Goal: Transaction & Acquisition: Purchase product/service

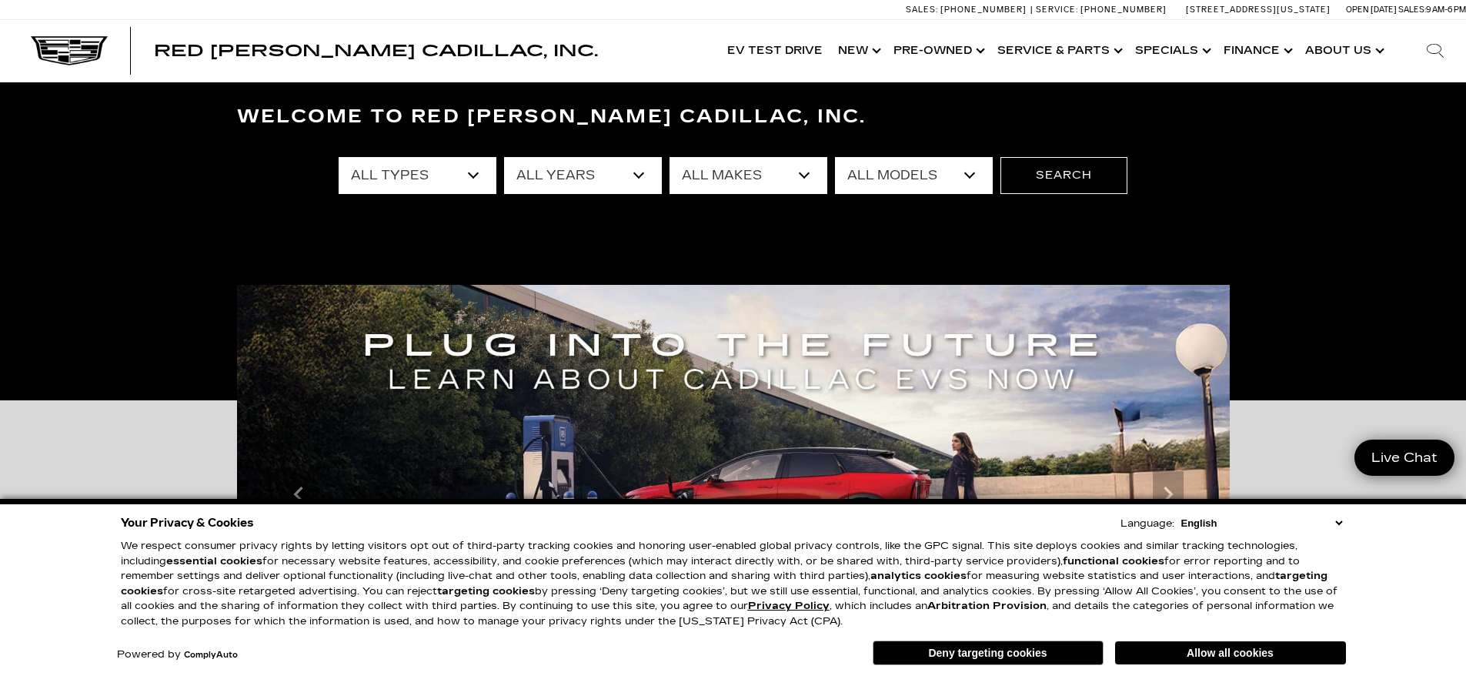
scroll to position [77, 0]
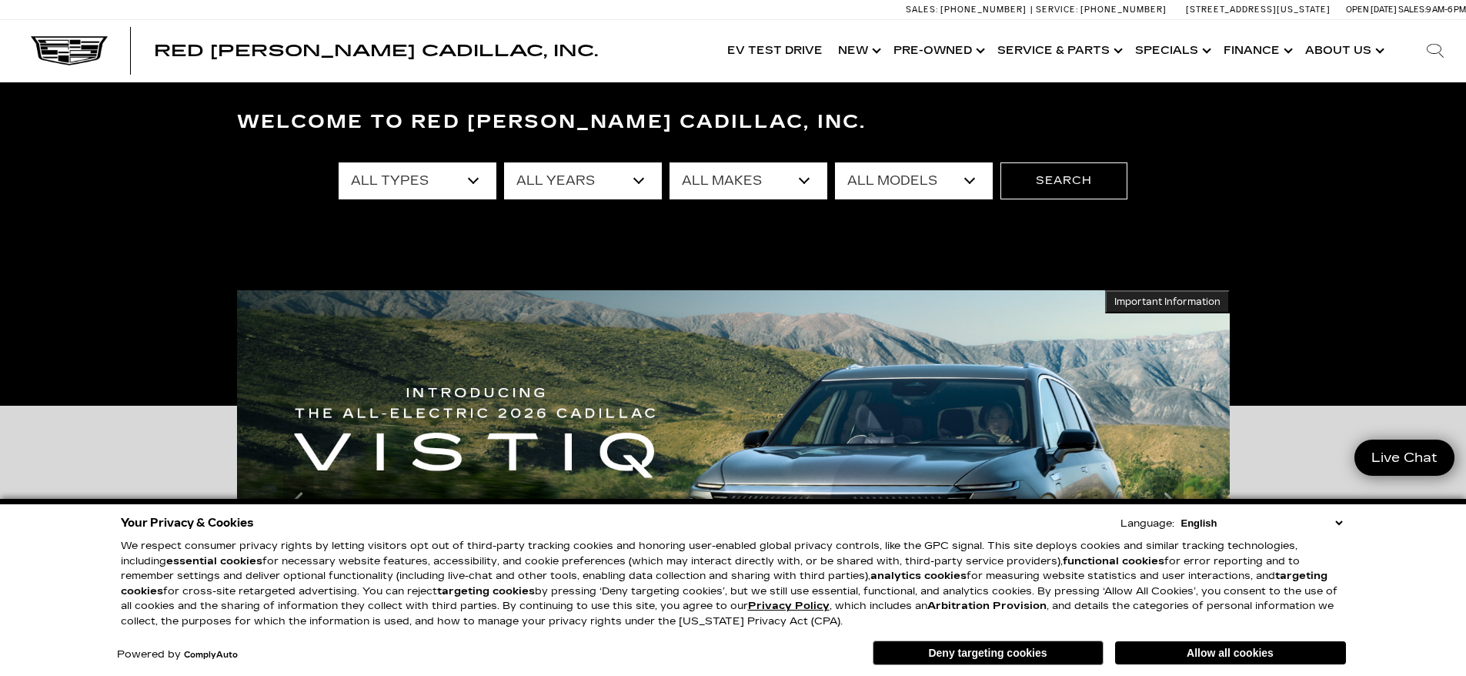
click at [475, 175] on select "All Types New Used Certified Used Demo" at bounding box center [418, 180] width 158 height 37
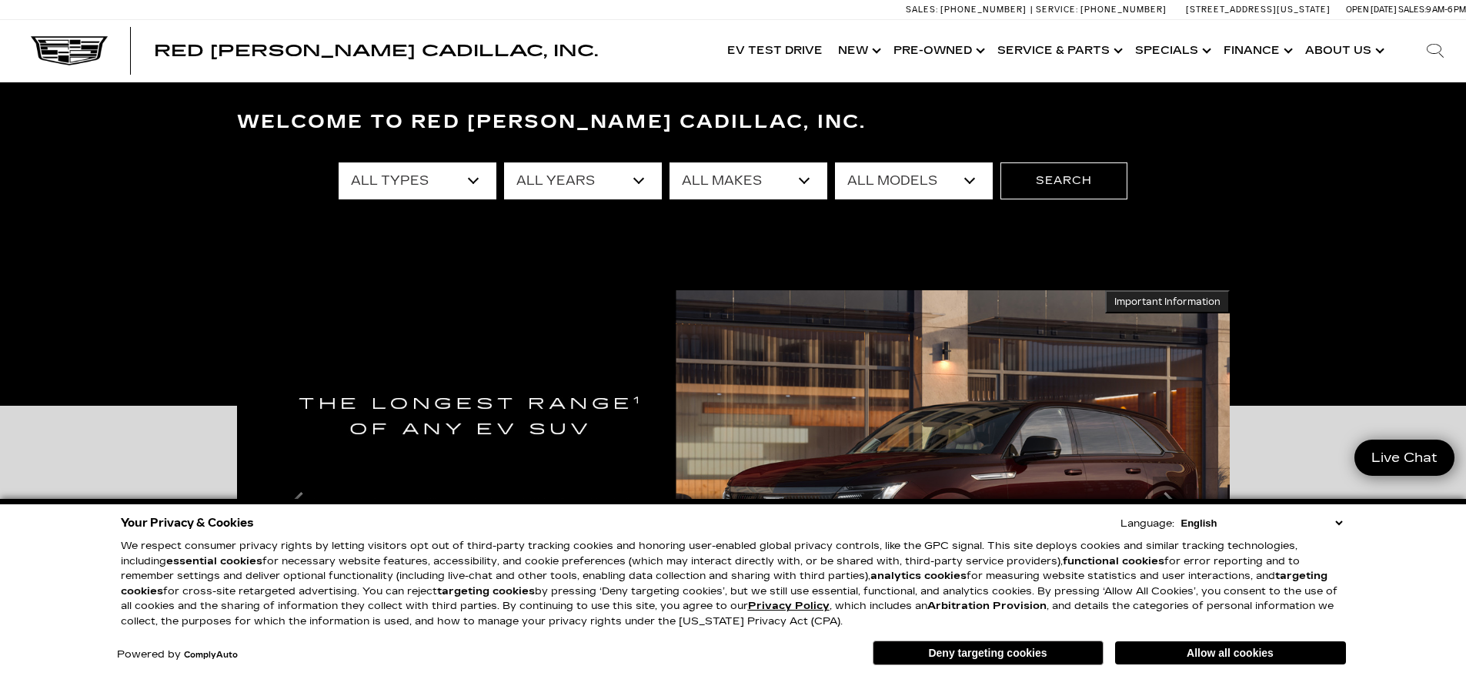
select select "New"
click at [339, 162] on select "All Types New Used Certified Used Demo" at bounding box center [418, 180] width 158 height 37
click at [579, 183] on select "All Years 2026 2025 2024" at bounding box center [583, 180] width 158 height 37
select select "2026"
click at [504, 162] on select "All Years 2026 2025 2024" at bounding box center [583, 180] width 158 height 37
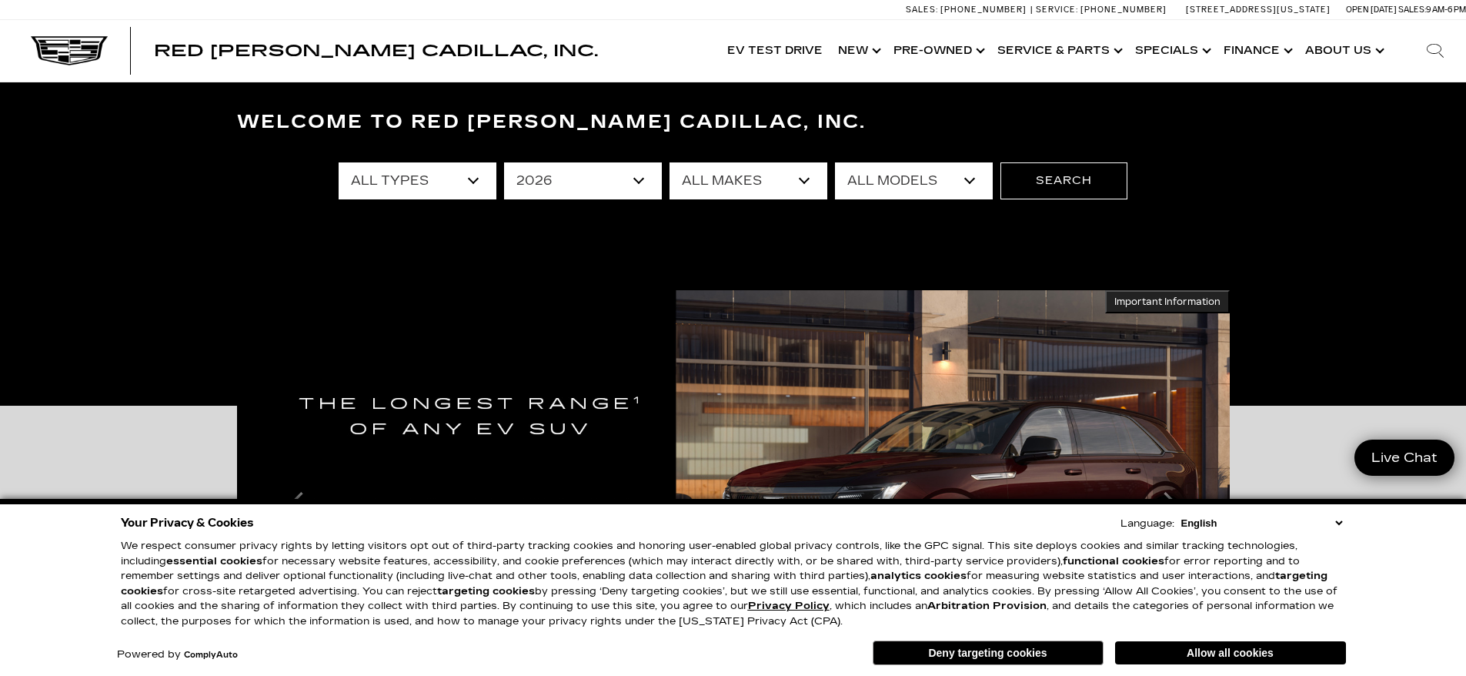
click at [715, 197] on select "All Makes Cadillac" at bounding box center [748, 180] width 158 height 37
select select "Cadillac"
click at [669, 162] on select "All Makes Cadillac" at bounding box center [748, 180] width 158 height 37
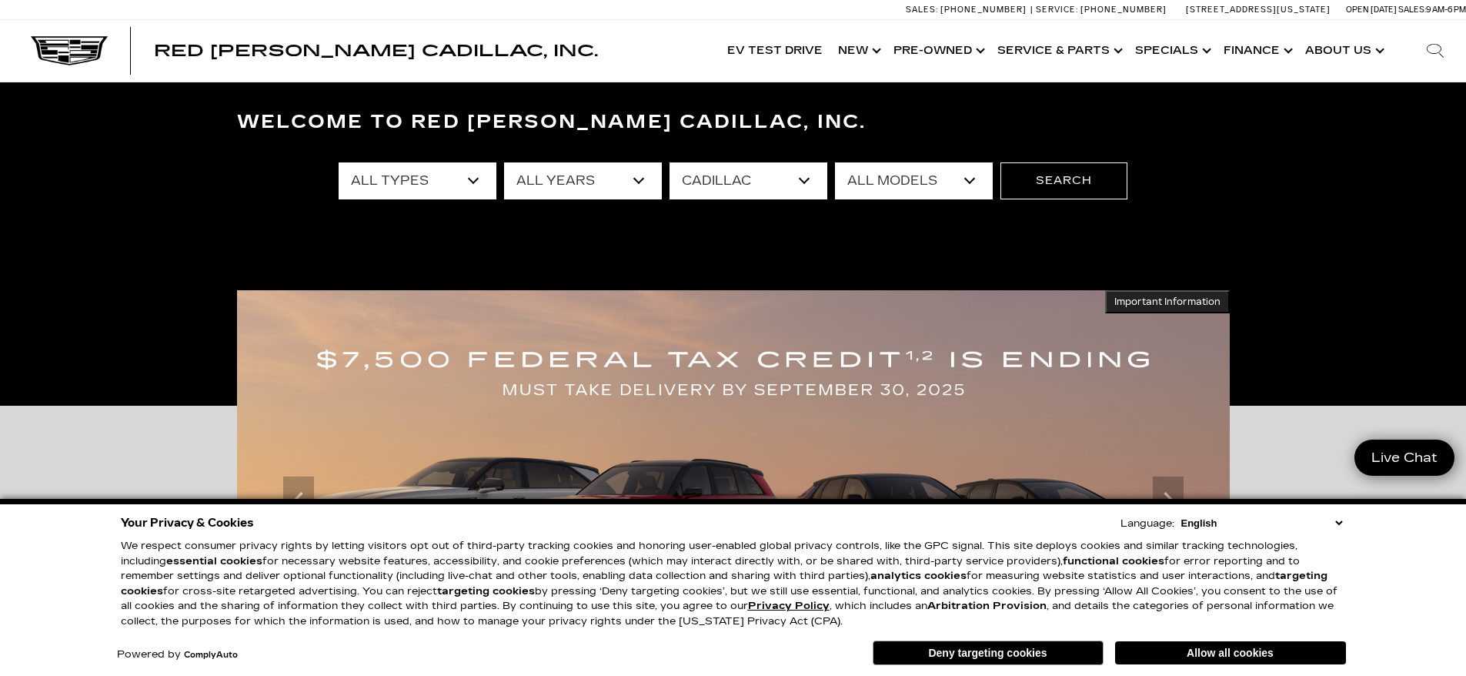
click at [972, 179] on select "All Models ESCALADE IQ ESCALADE IQL LYRIQ VISTIQ" at bounding box center [914, 180] width 158 height 37
select select "ESCALADE IQ"
click at [835, 162] on select "All Models ESCALADE IQ ESCALADE IQL LYRIQ VISTIQ" at bounding box center [914, 180] width 158 height 37
click at [1069, 177] on button "Search" at bounding box center [1063, 180] width 127 height 37
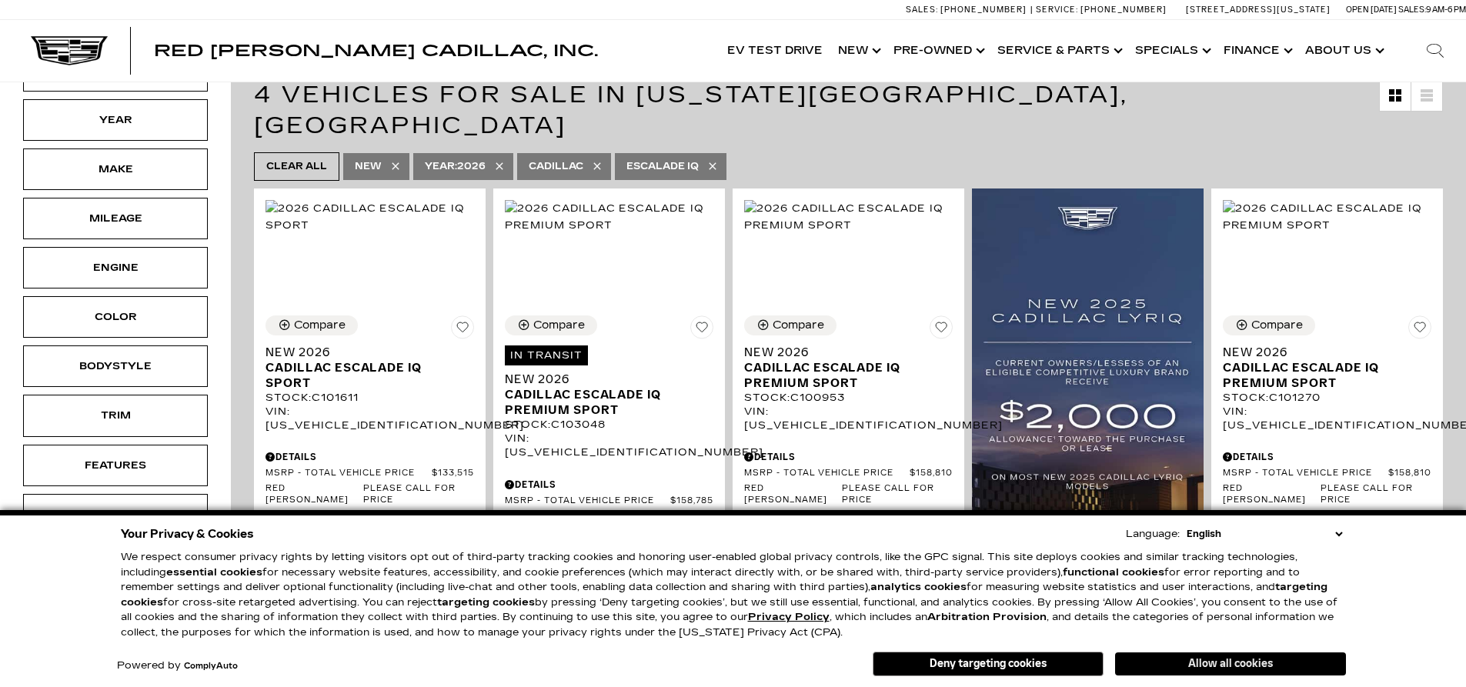
scroll to position [308, 0]
drag, startPoint x: 1205, startPoint y: 658, endPoint x: 572, endPoint y: 544, distance: 642.6
click at [1205, 658] on button "Allow all cookies" at bounding box center [1230, 663] width 231 height 23
